Goal: Task Accomplishment & Management: Complete application form

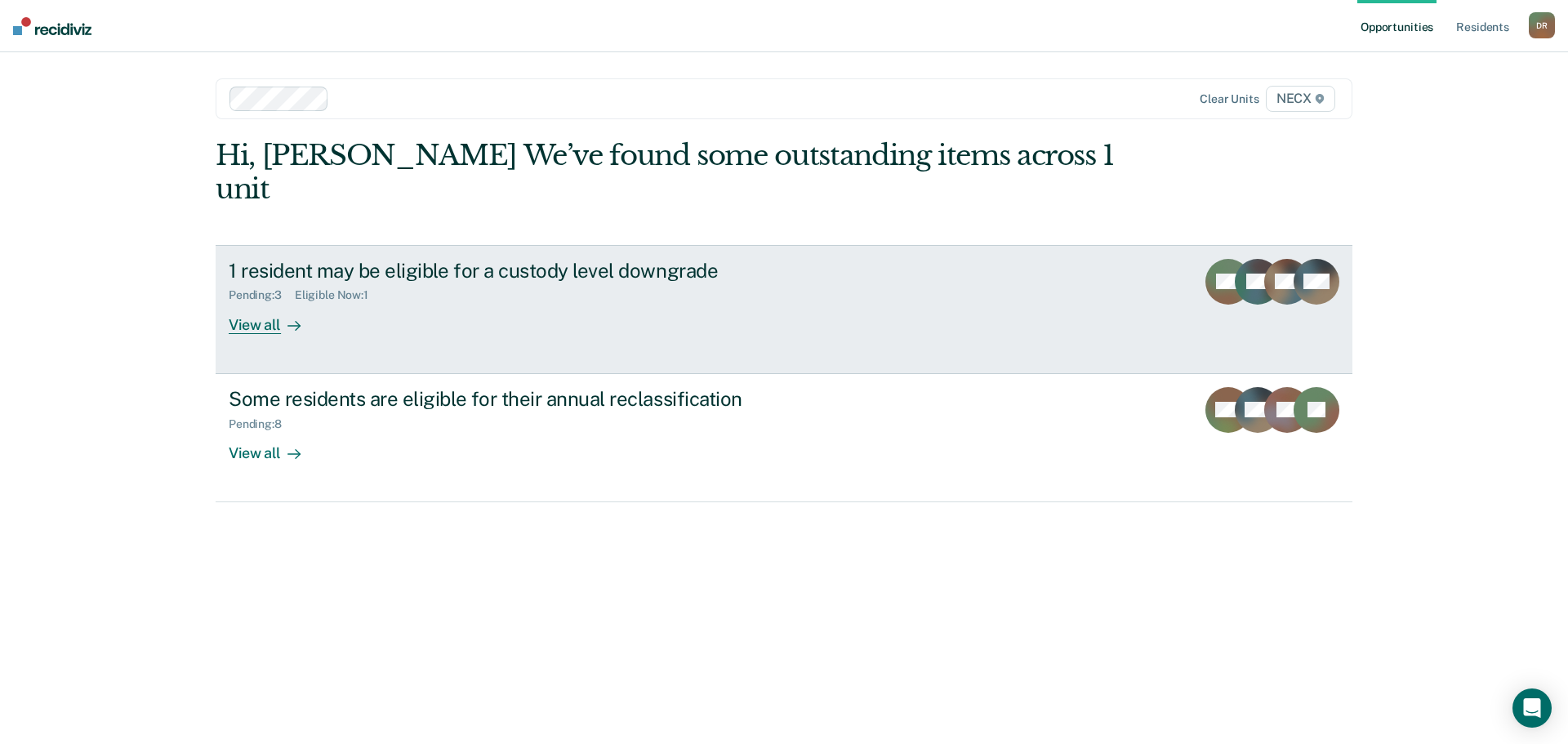
click at [231, 303] on div "View all" at bounding box center [274, 318] width 91 height 31
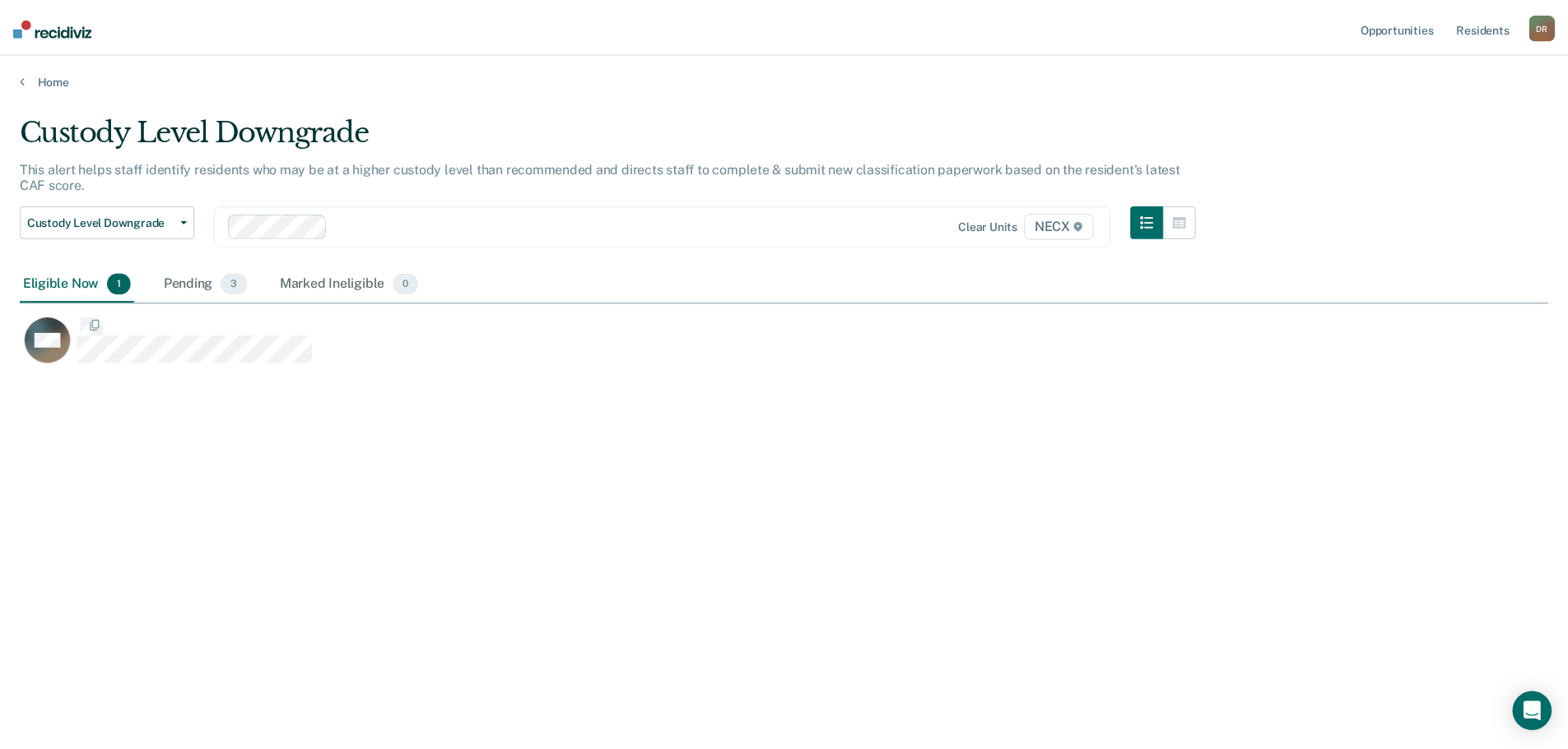
scroll to position [500, 1528]
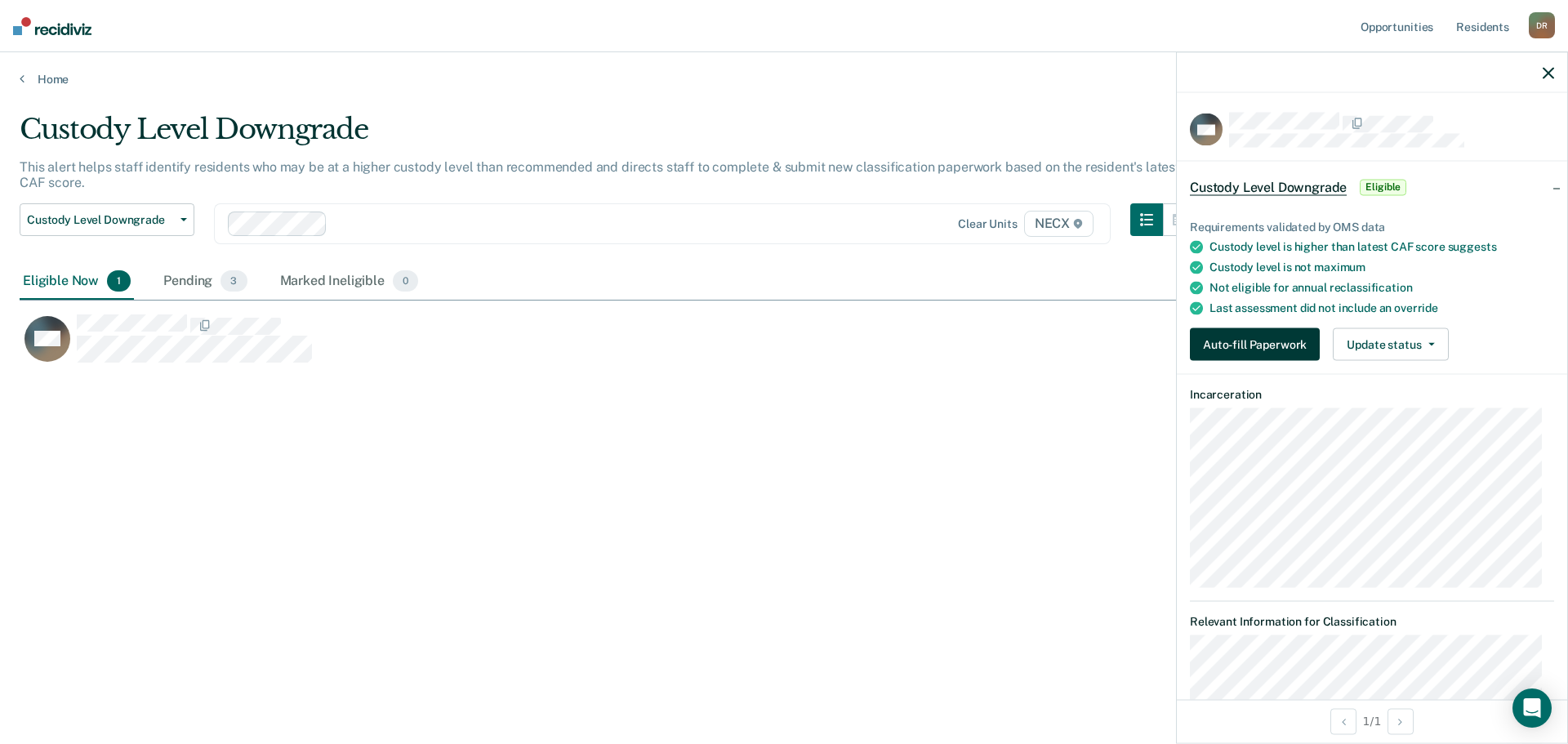
click at [1274, 348] on button "Auto-fill Paperwork" at bounding box center [1255, 344] width 130 height 32
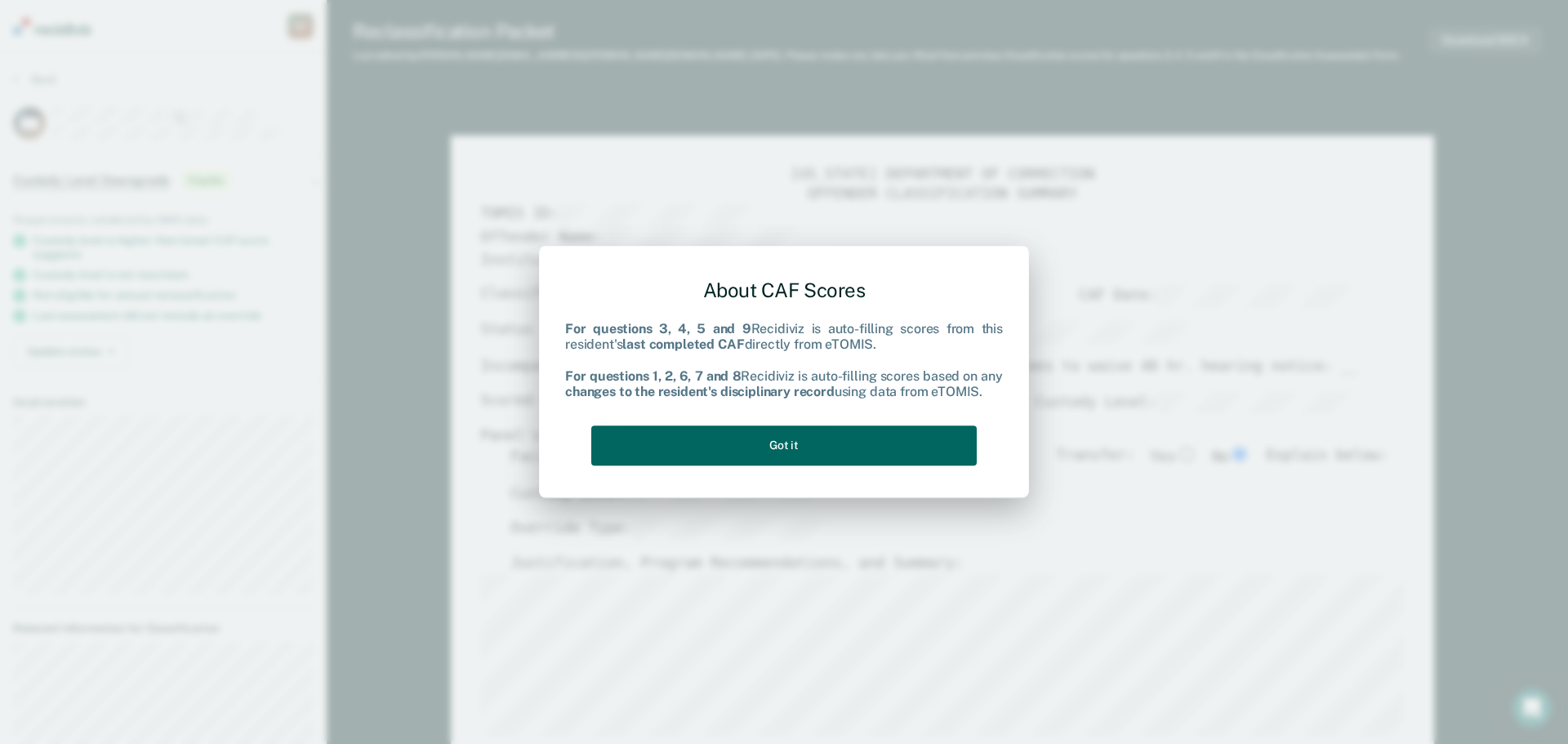
click at [810, 439] on button "Got it" at bounding box center [784, 445] width 385 height 40
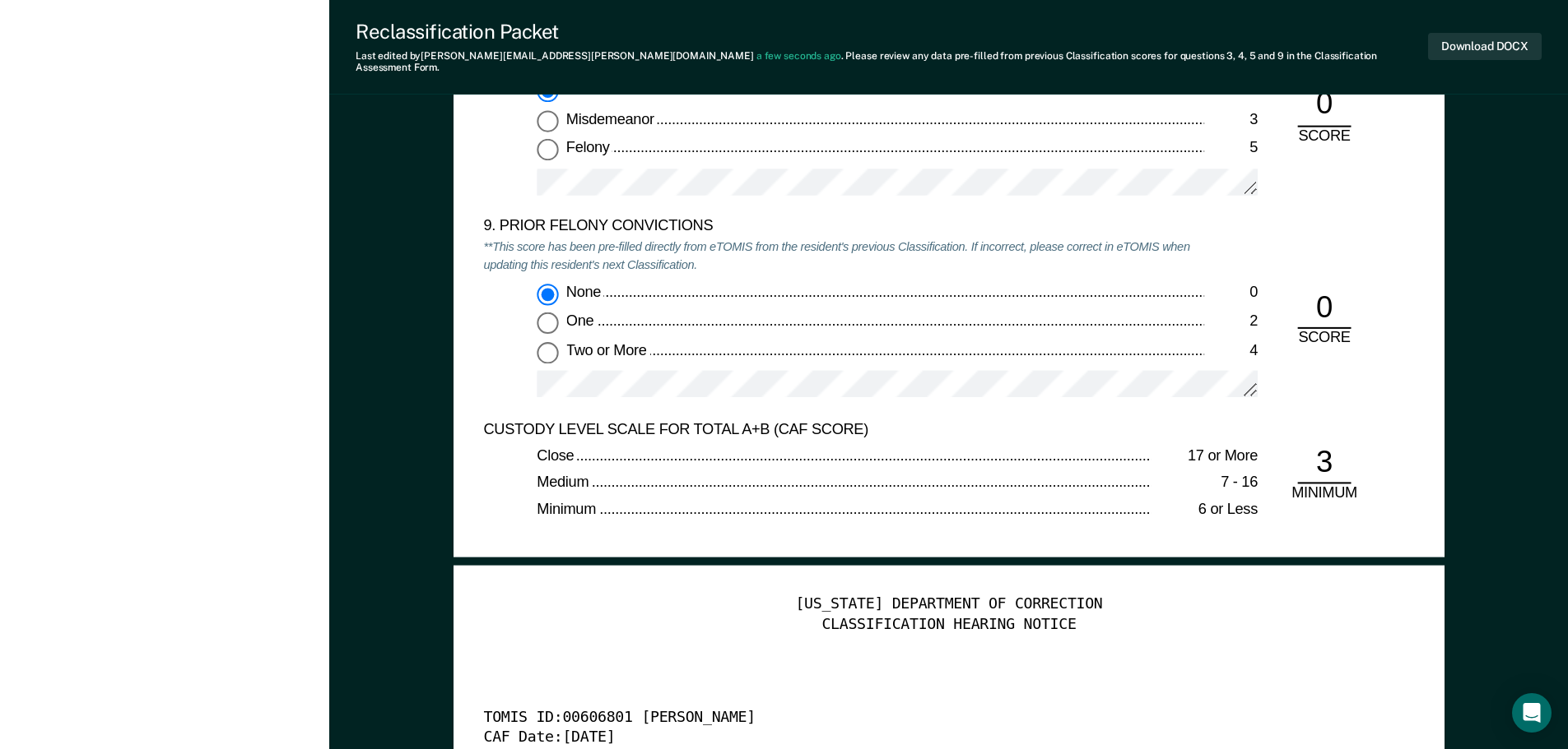
scroll to position [3595, 0]
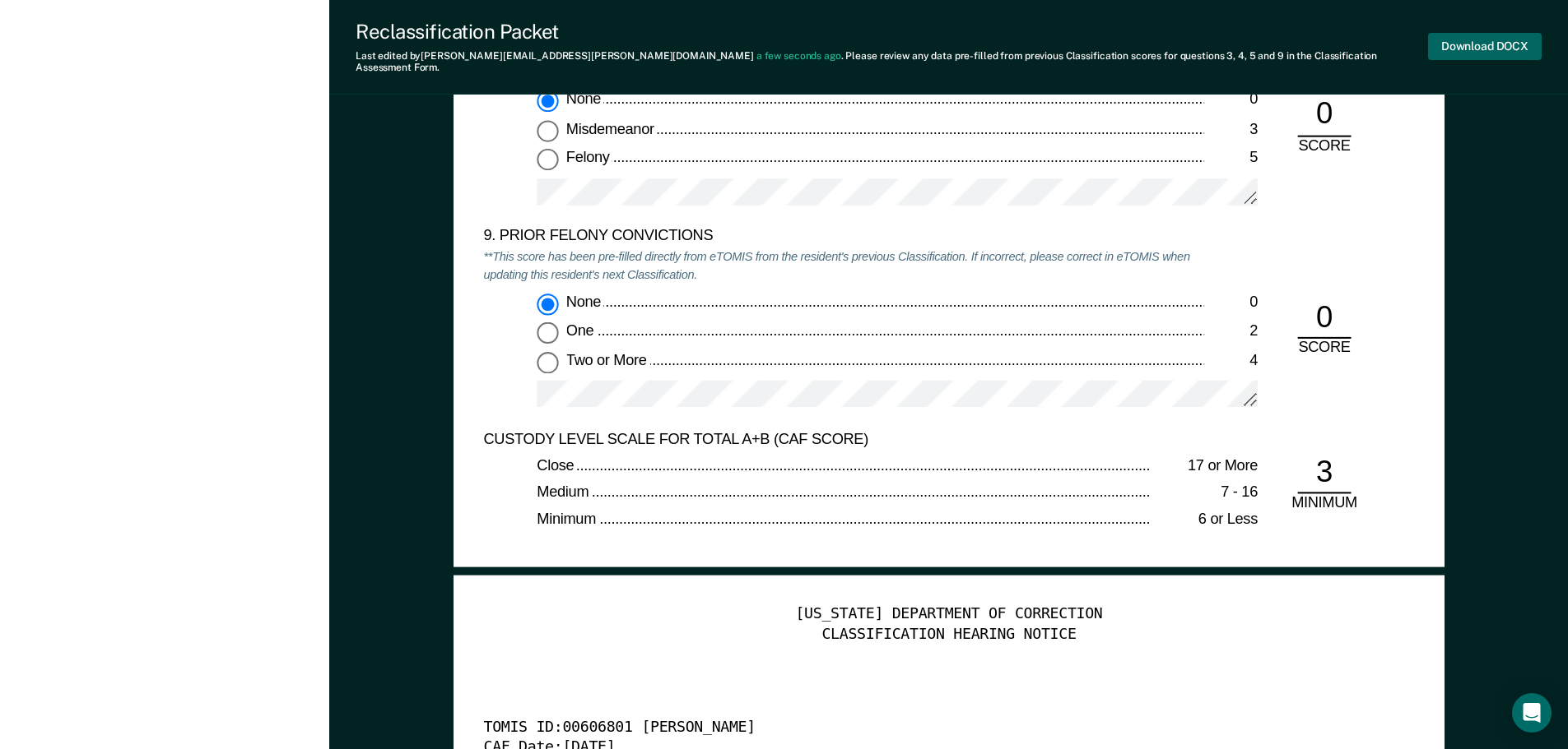
click at [1502, 39] on button "Download DOCX" at bounding box center [1485, 46] width 113 height 27
type textarea "x"
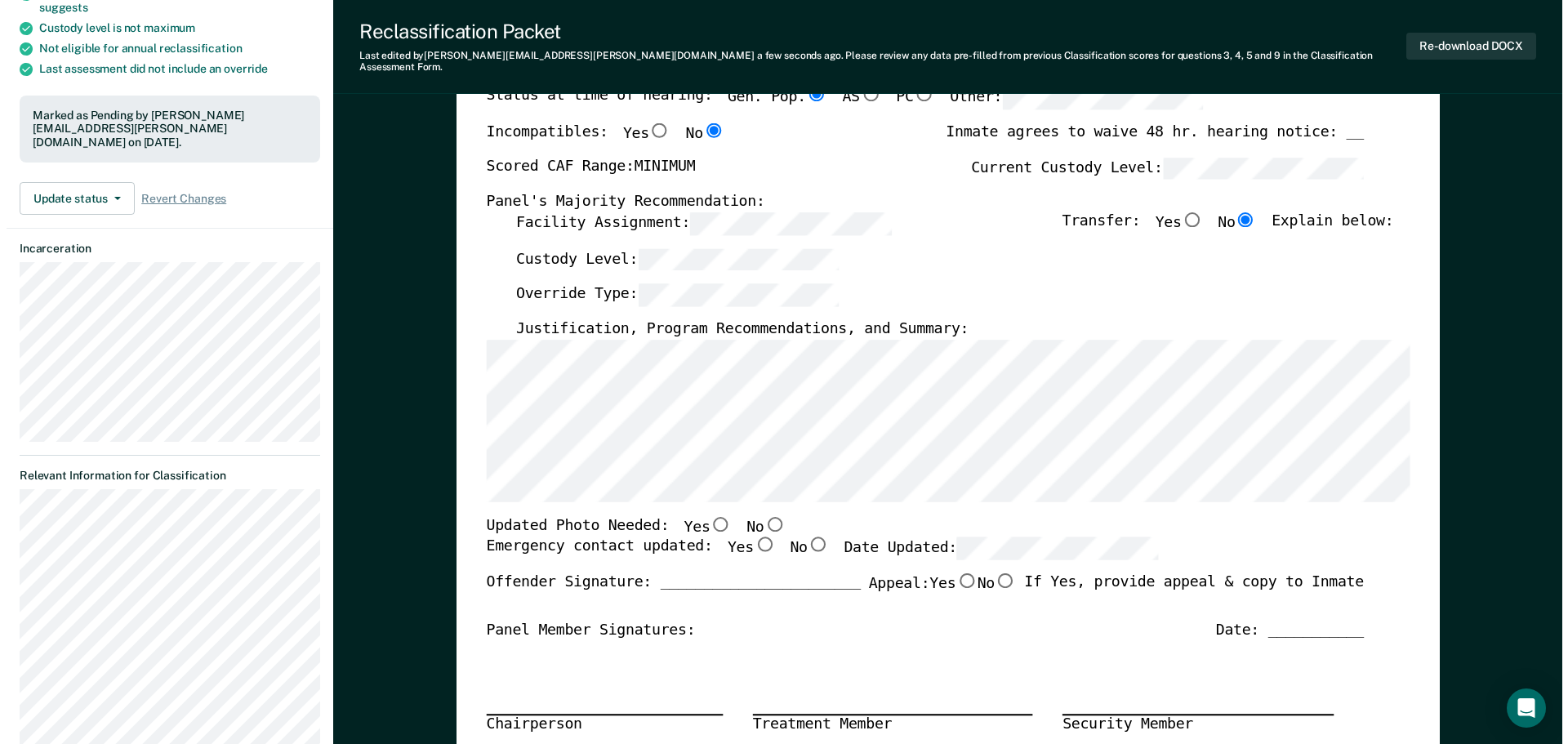
scroll to position [0, 0]
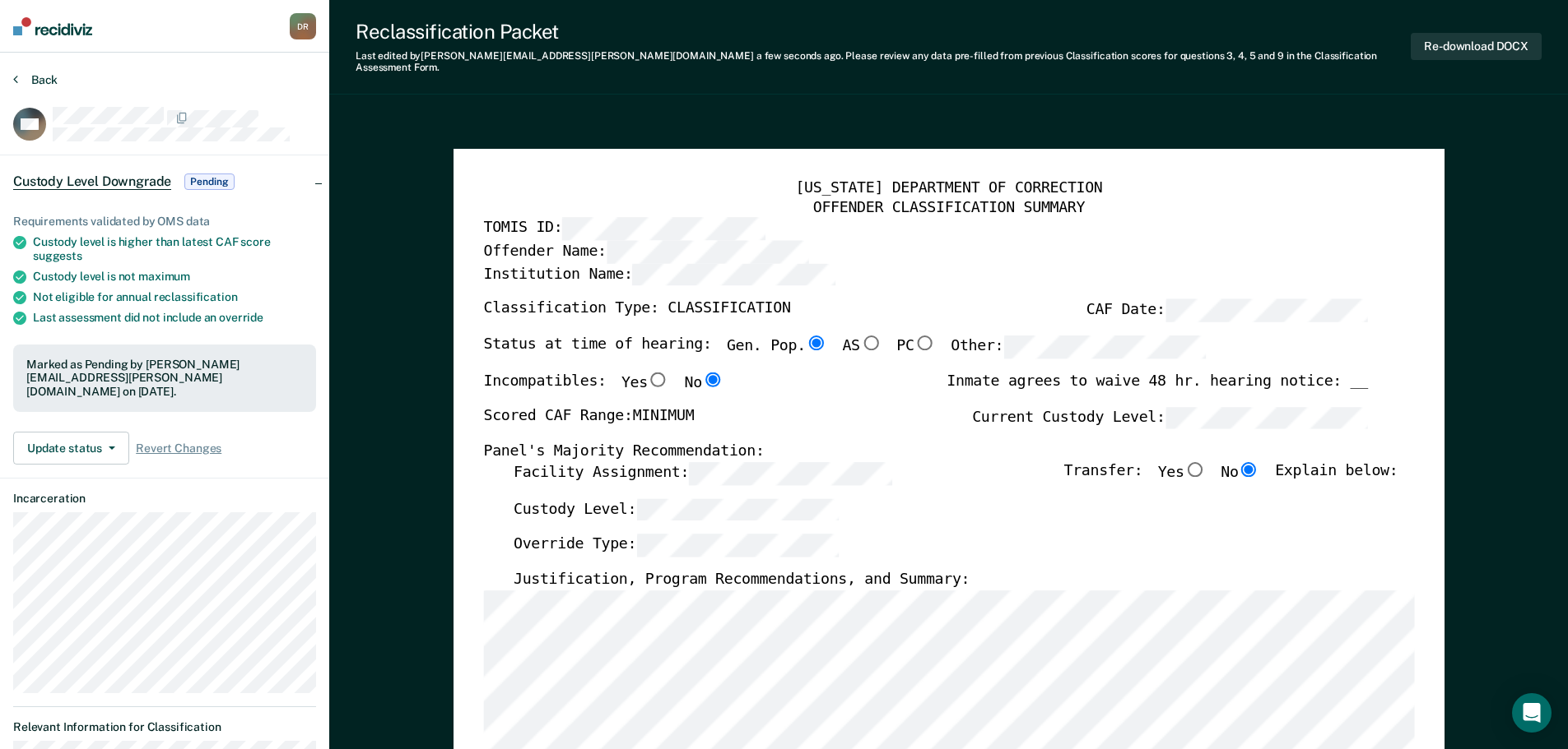
click at [44, 77] on button "Back" at bounding box center [35, 79] width 44 height 14
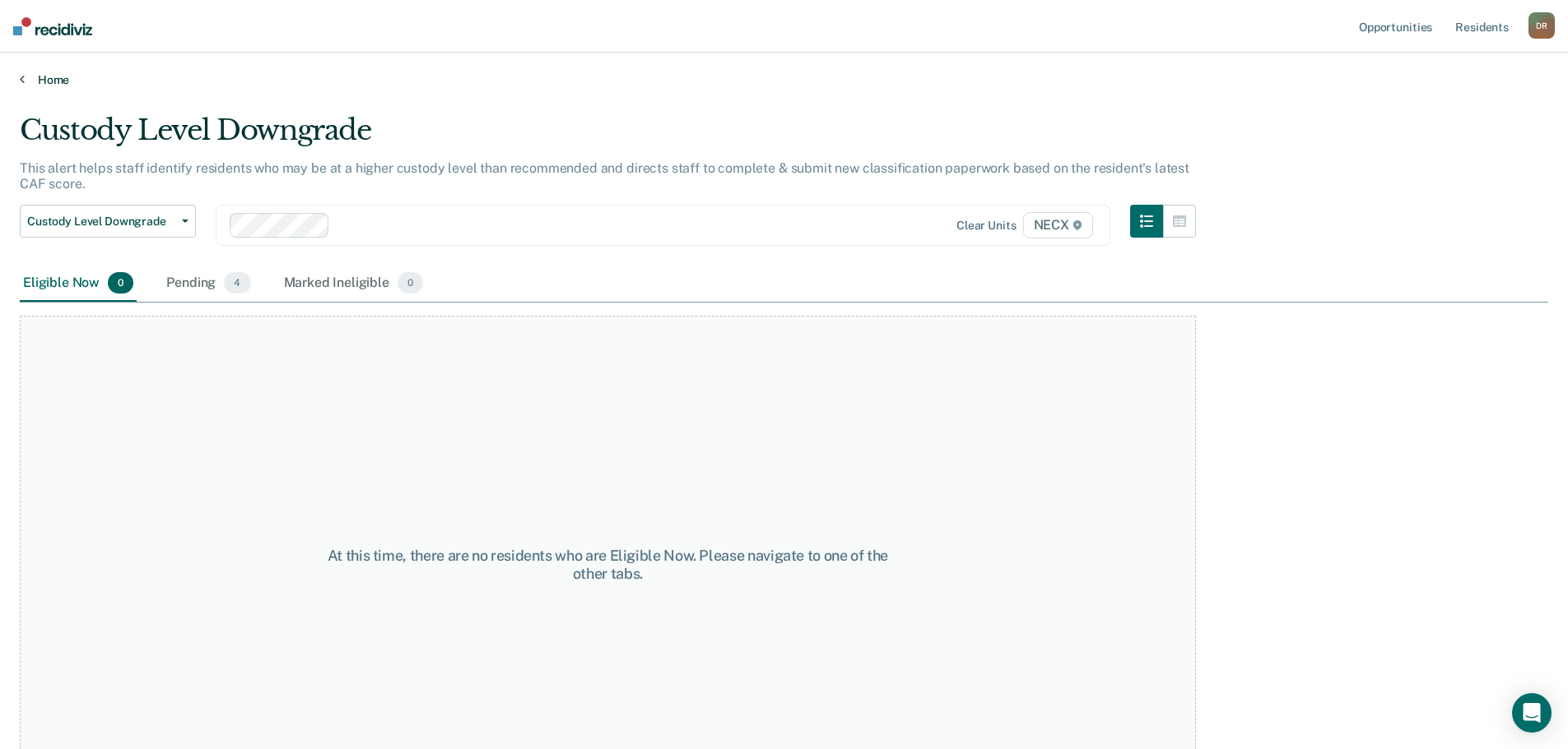
click at [43, 79] on link "Home" at bounding box center [784, 79] width 1528 height 14
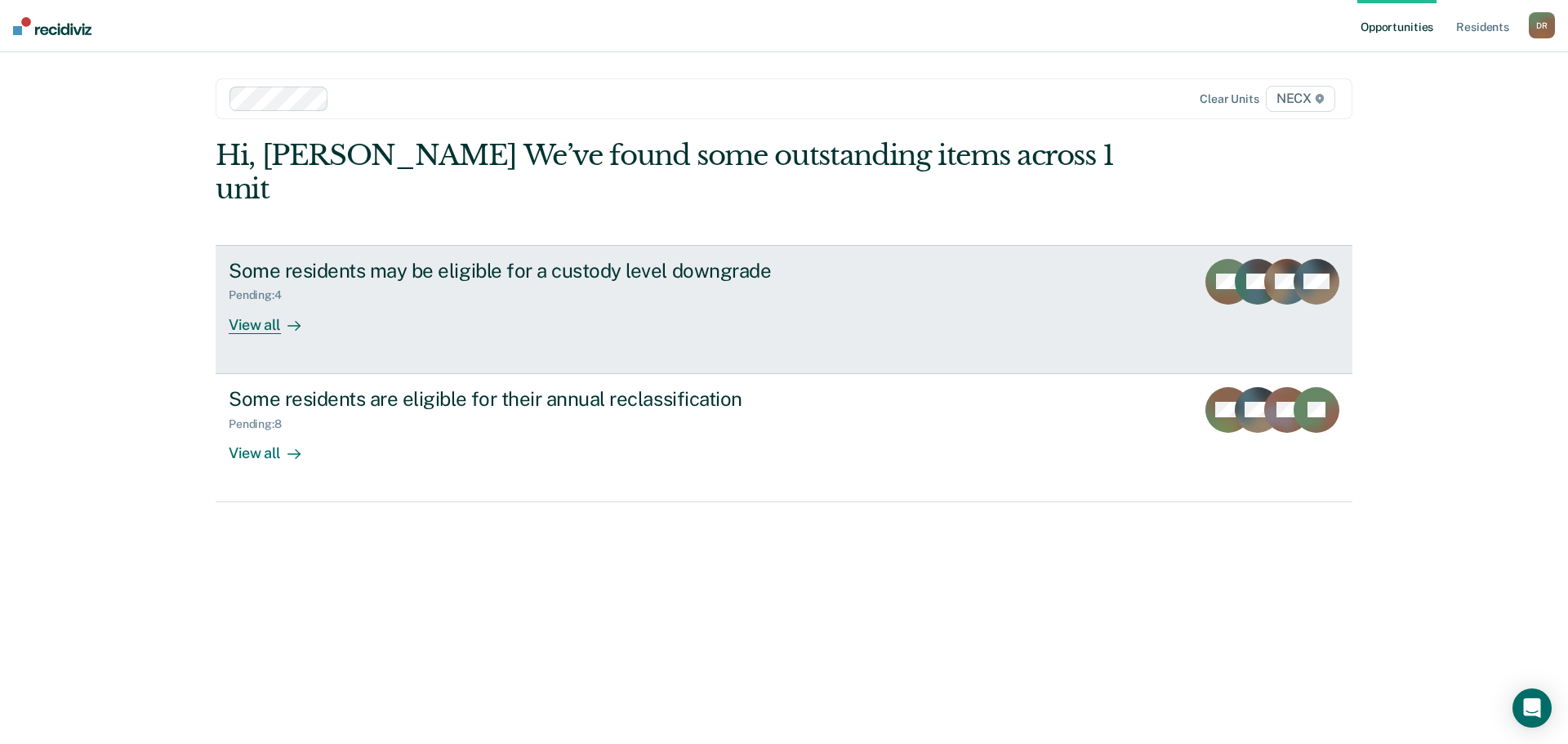
click at [263, 303] on div "View all" at bounding box center [274, 318] width 91 height 31
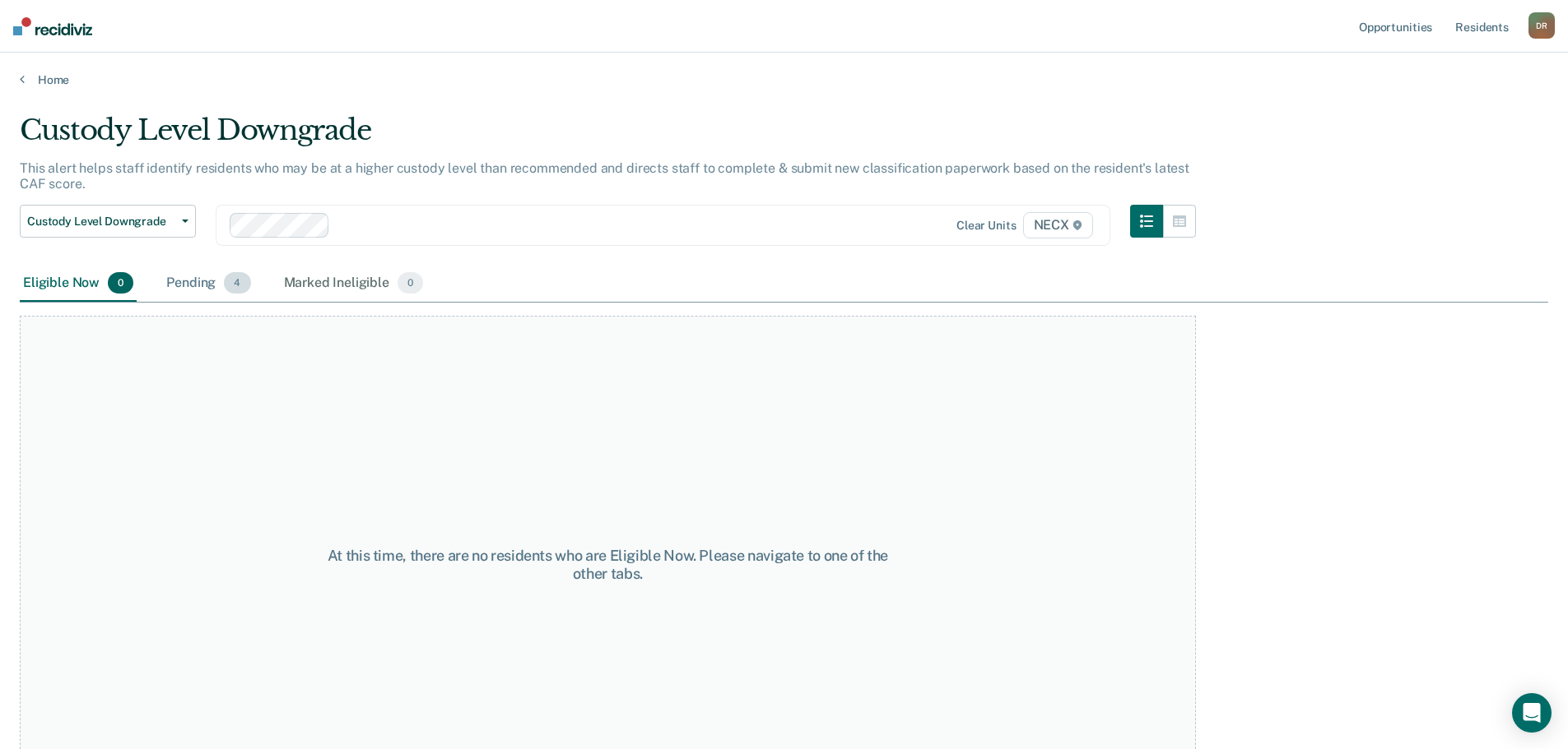
click at [184, 282] on div "Pending 4" at bounding box center [208, 284] width 90 height 36
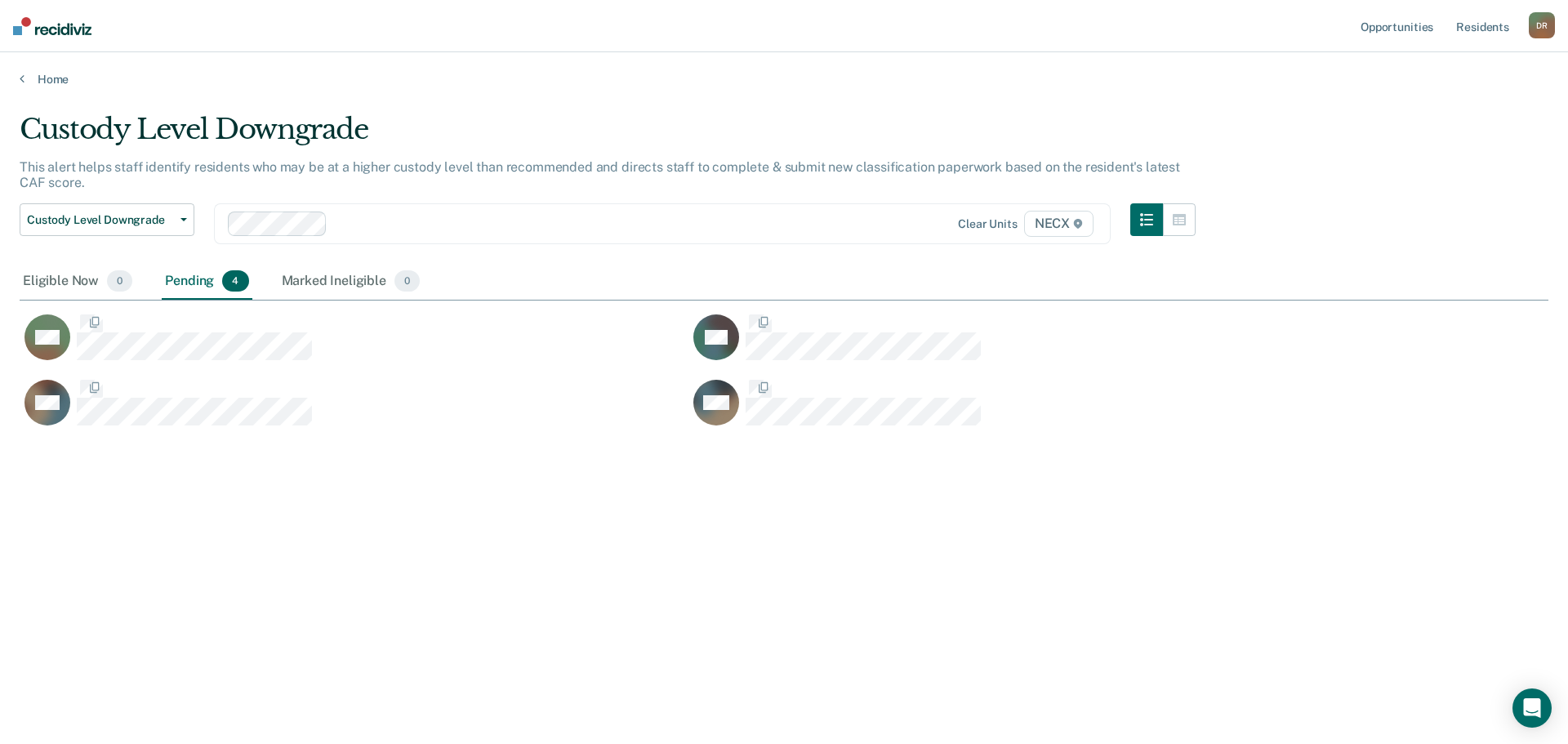
scroll to position [497, 1517]
click at [46, 84] on link "Home" at bounding box center [784, 79] width 1529 height 14
